Goal: Find specific page/section: Find specific page/section

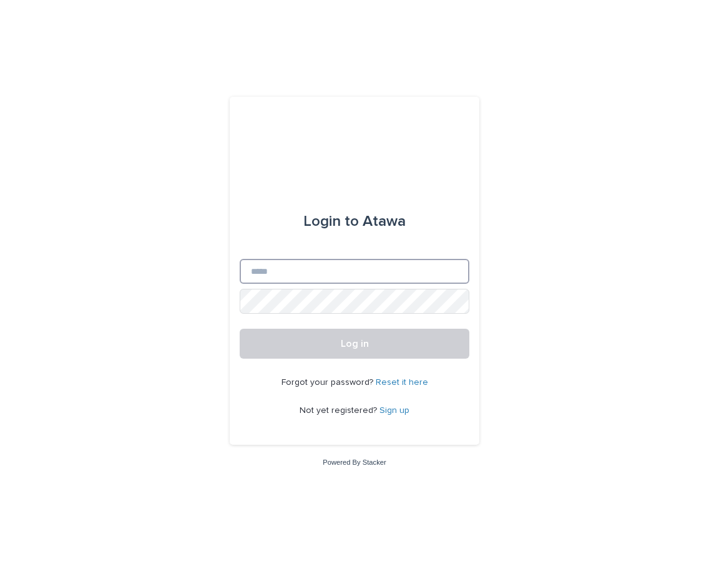
click at [267, 273] on input "Email" at bounding box center [355, 271] width 230 height 25
type input "**********"
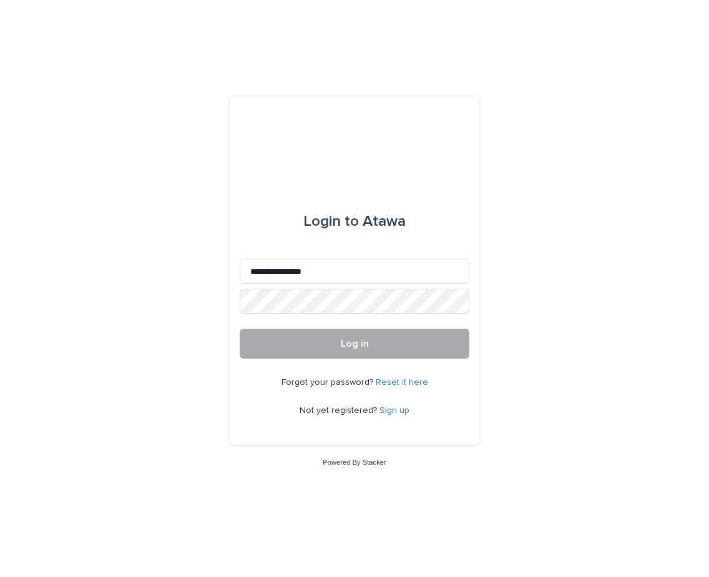
click at [404, 349] on button "Log in" at bounding box center [355, 344] width 230 height 30
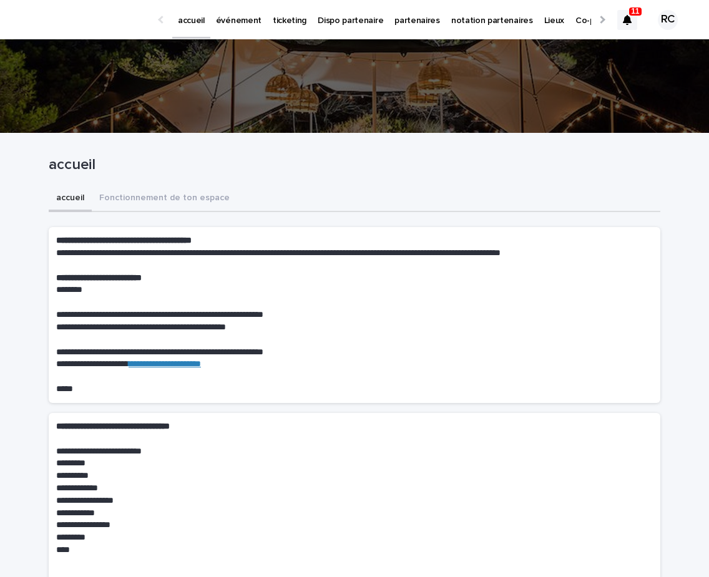
click at [233, 23] on p "événement" at bounding box center [239, 13] width 46 height 26
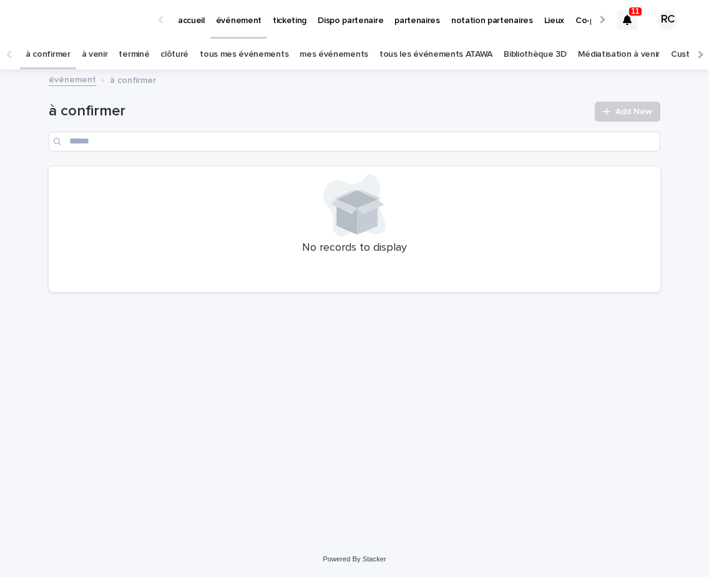
click at [416, 47] on link "tous les événements ATAWA" at bounding box center [435, 54] width 113 height 29
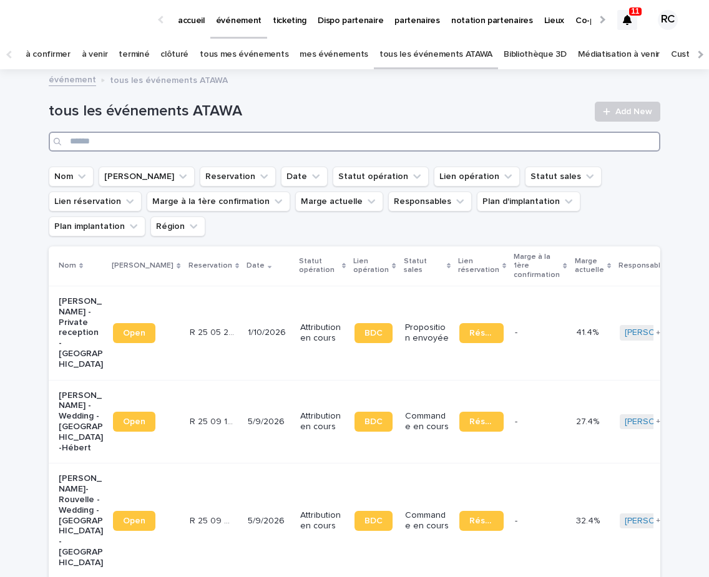
click at [160, 144] on input "Search" at bounding box center [354, 142] width 611 height 20
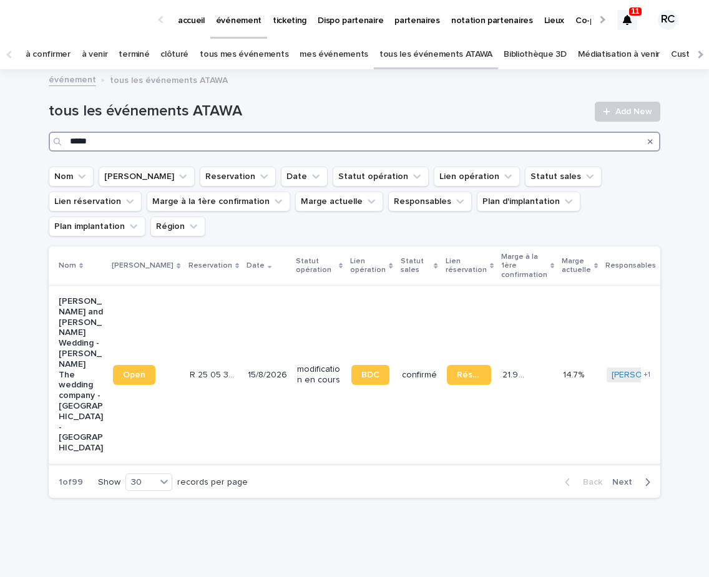
type input "*****"
click at [138, 371] on span "Open" at bounding box center [134, 375] width 22 height 9
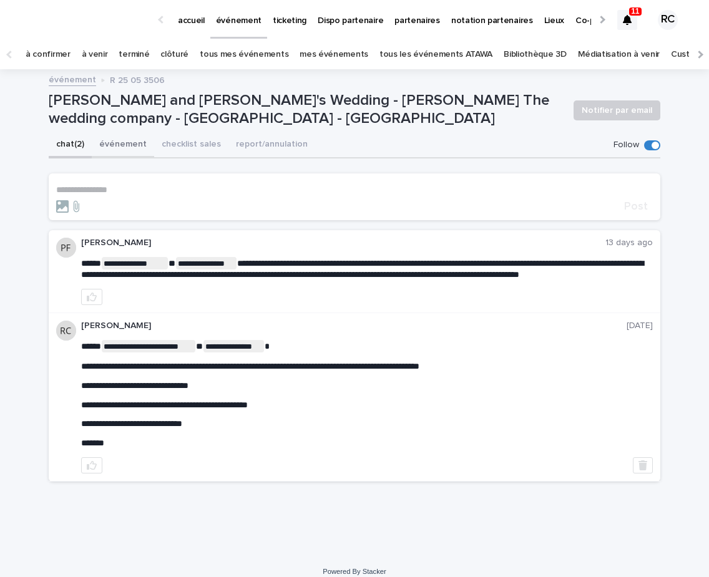
click at [115, 143] on button "événement" at bounding box center [123, 145] width 62 height 26
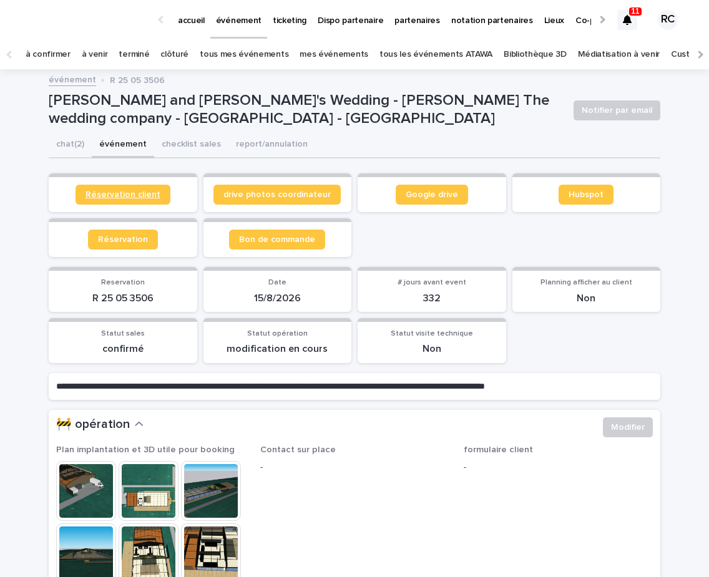
click at [131, 192] on span "Réservation client" at bounding box center [122, 194] width 75 height 9
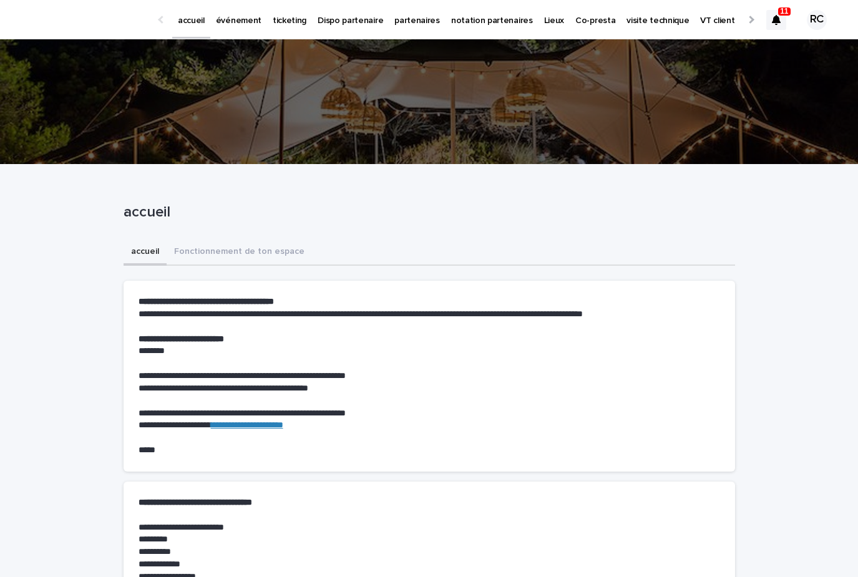
click at [241, 19] on p "événement" at bounding box center [239, 13] width 46 height 26
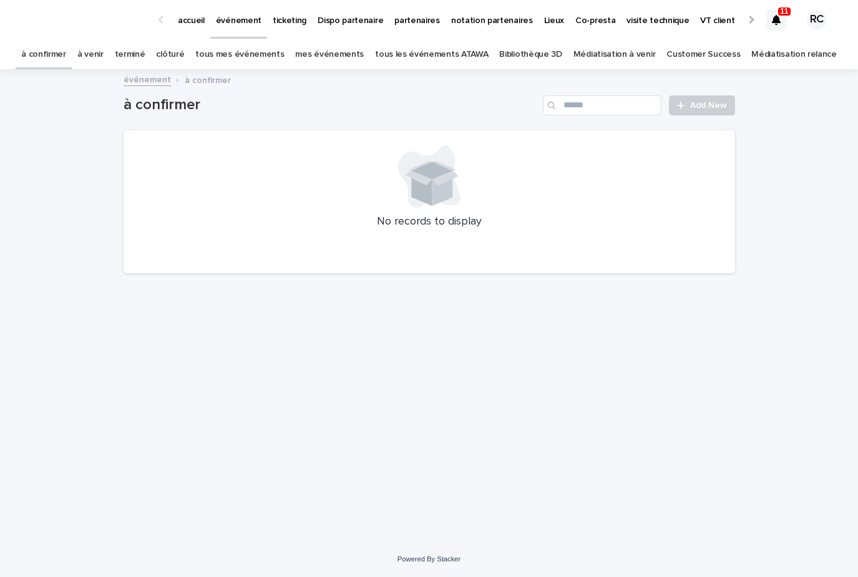
click at [426, 59] on link "tous les événements ATAWA" at bounding box center [431, 54] width 113 height 29
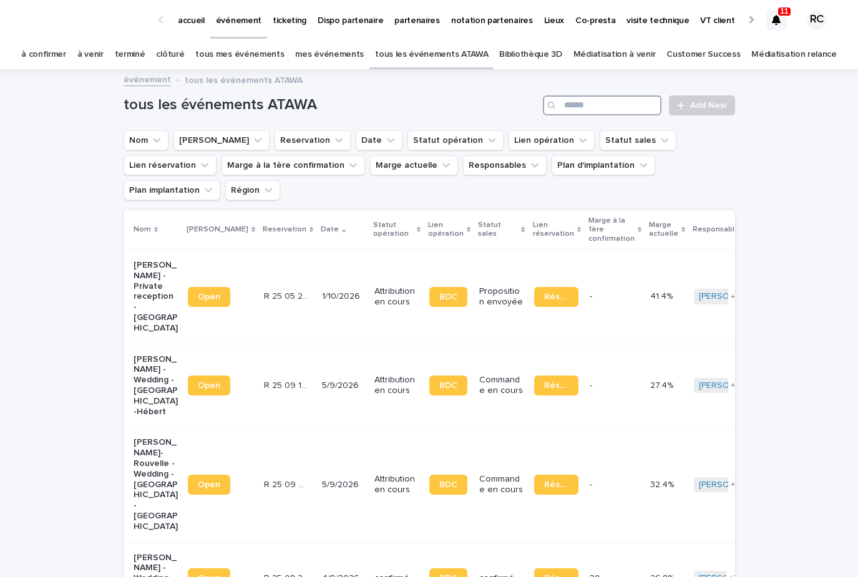
click at [587, 109] on input "Search" at bounding box center [602, 105] width 119 height 20
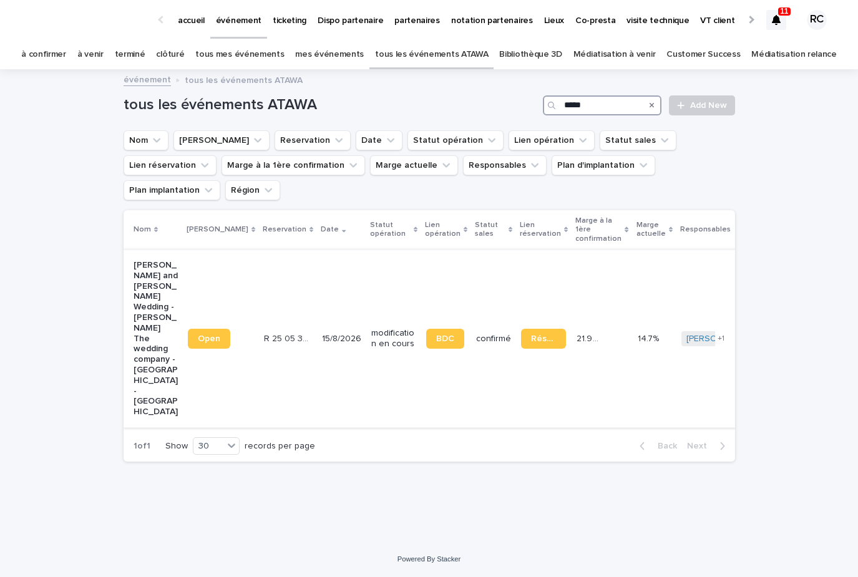
type input "*****"
click at [155, 264] on p "Johanna and Florian's Wedding - Sonja The wedding company - Wackersberg - Germa…" at bounding box center [156, 338] width 44 height 157
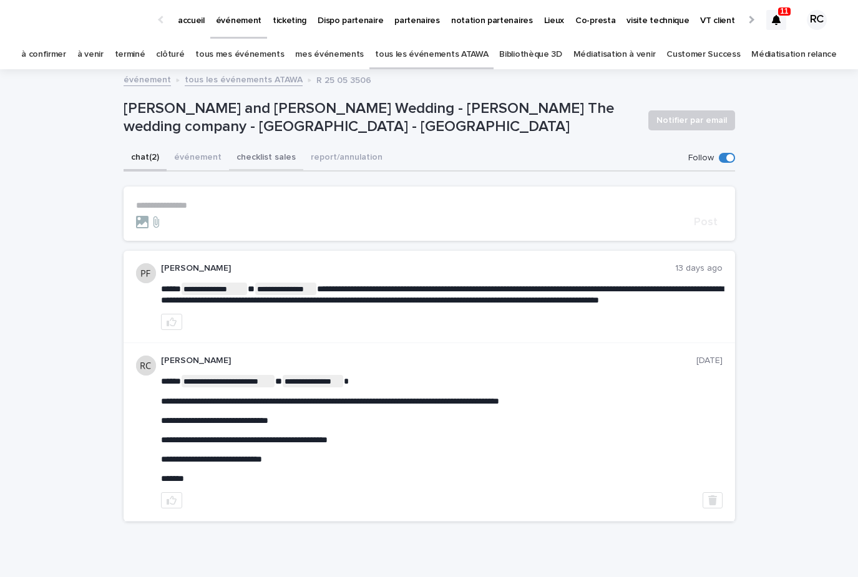
drag, startPoint x: 265, startPoint y: 161, endPoint x: 237, endPoint y: 161, distance: 27.4
click at [265, 161] on button "checklist sales" at bounding box center [266, 158] width 74 height 26
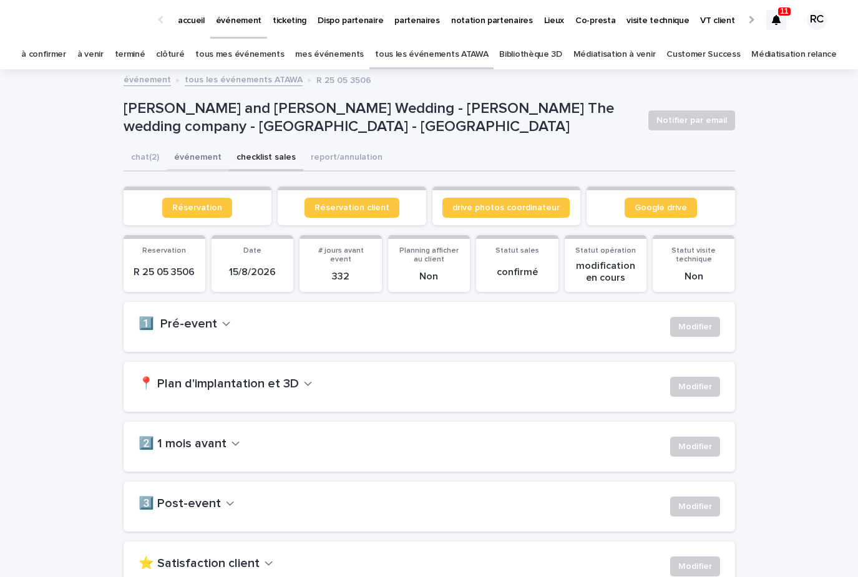
click at [219, 161] on button "événement" at bounding box center [198, 158] width 62 height 26
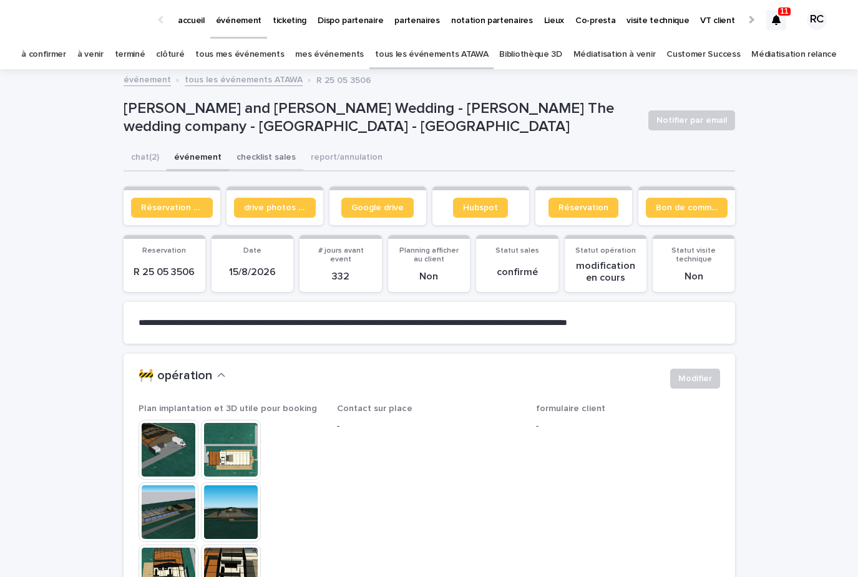
click at [260, 159] on button "checklist sales" at bounding box center [266, 158] width 74 height 26
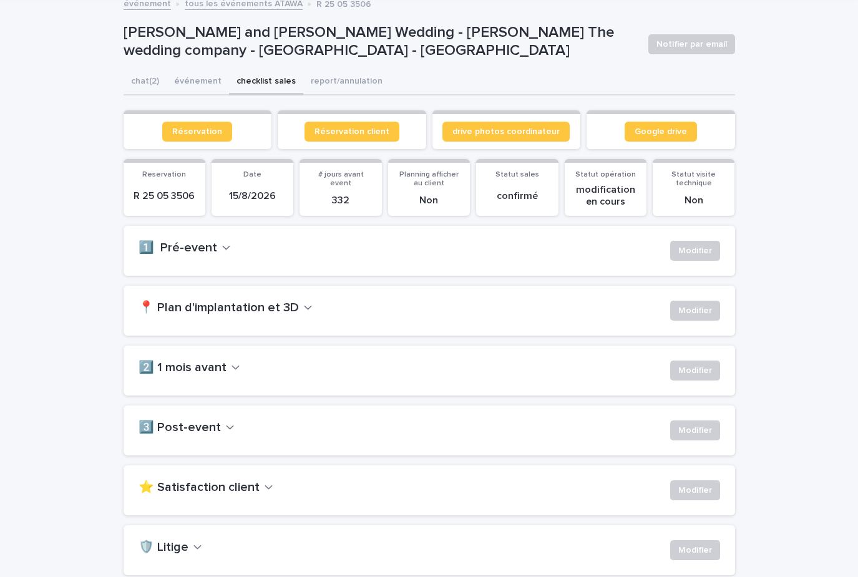
scroll to position [74, 0]
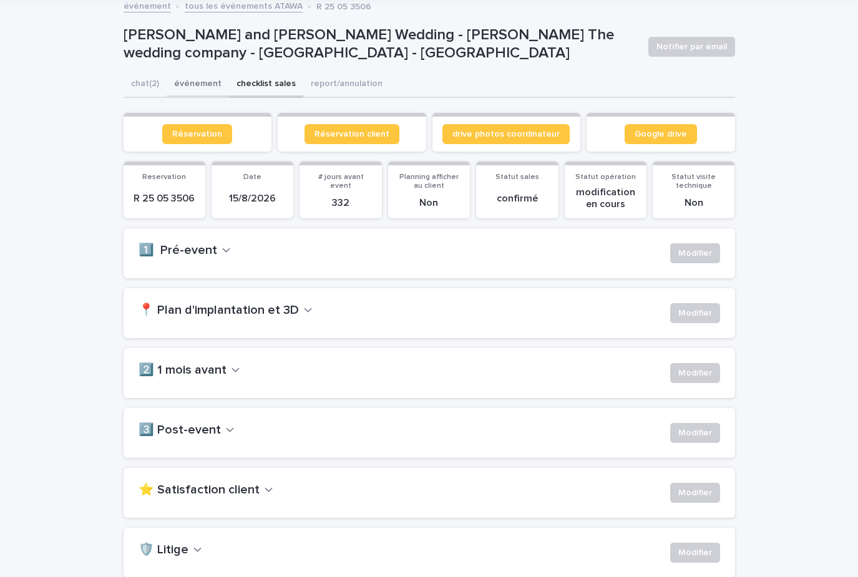
click at [203, 81] on button "événement" at bounding box center [198, 85] width 62 height 26
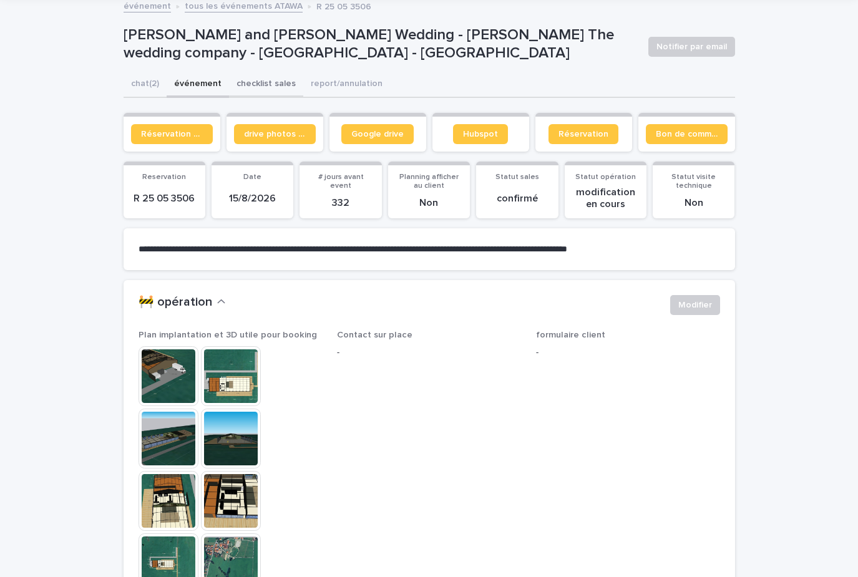
click at [246, 83] on button "checklist sales" at bounding box center [266, 85] width 74 height 26
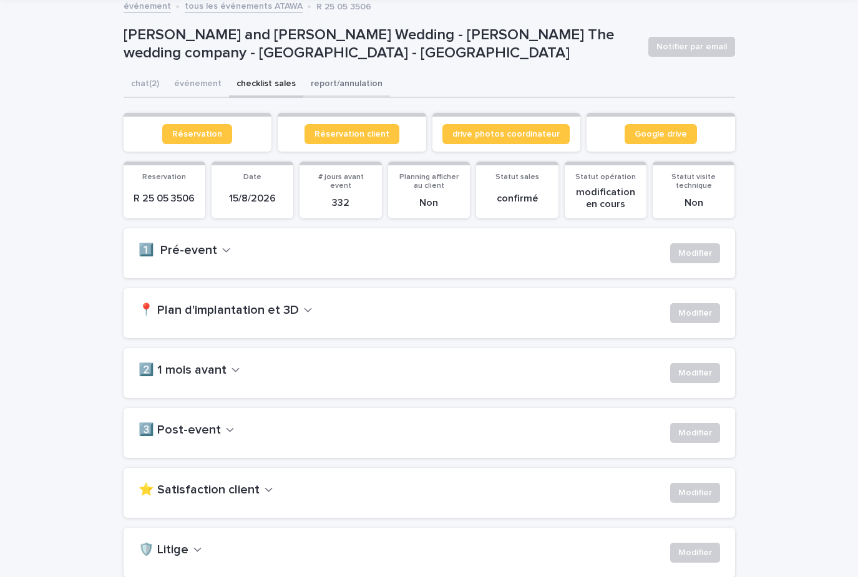
click at [341, 87] on button "report/annulation" at bounding box center [346, 85] width 87 height 26
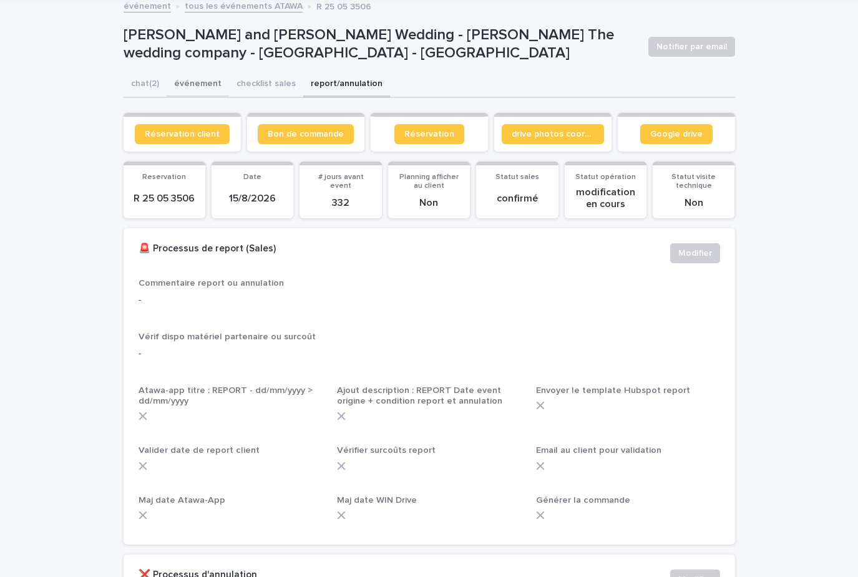
click at [183, 90] on button "événement" at bounding box center [198, 85] width 62 height 26
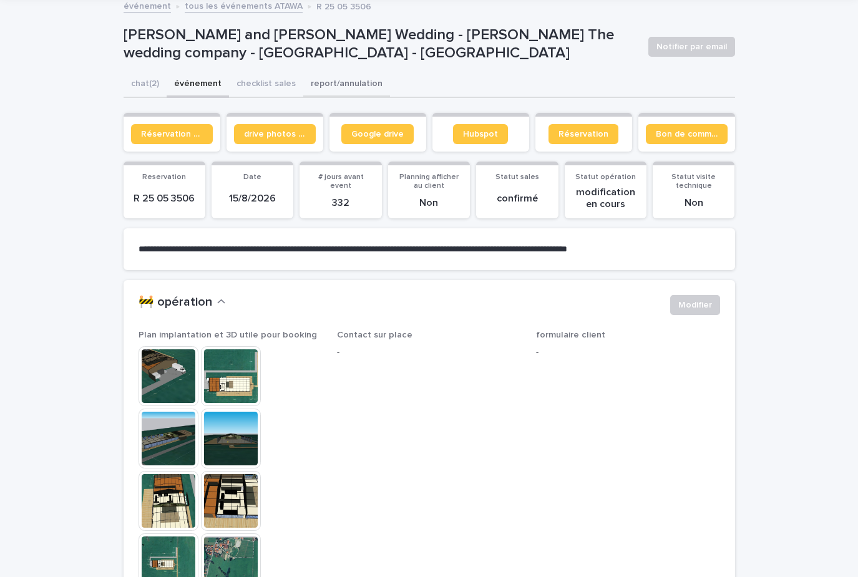
click at [337, 92] on button "report/annulation" at bounding box center [346, 85] width 87 height 26
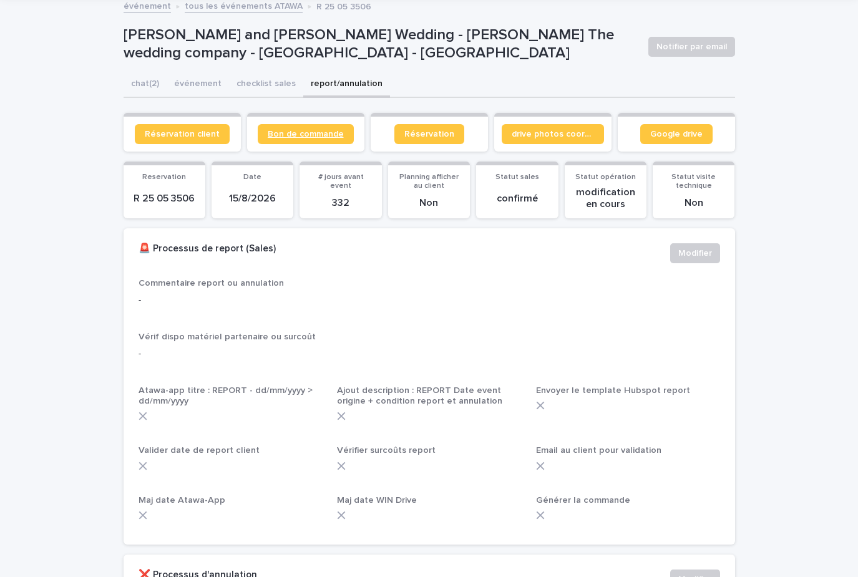
click at [280, 137] on span "Bon de commande" at bounding box center [306, 134] width 76 height 9
click at [311, 135] on span "Bon de commande" at bounding box center [306, 134] width 76 height 9
click at [190, 132] on span "Réservation client" at bounding box center [182, 134] width 75 height 9
click at [676, 138] on link "Google drive" at bounding box center [676, 134] width 72 height 20
